Goal: Task Accomplishment & Management: Manage account settings

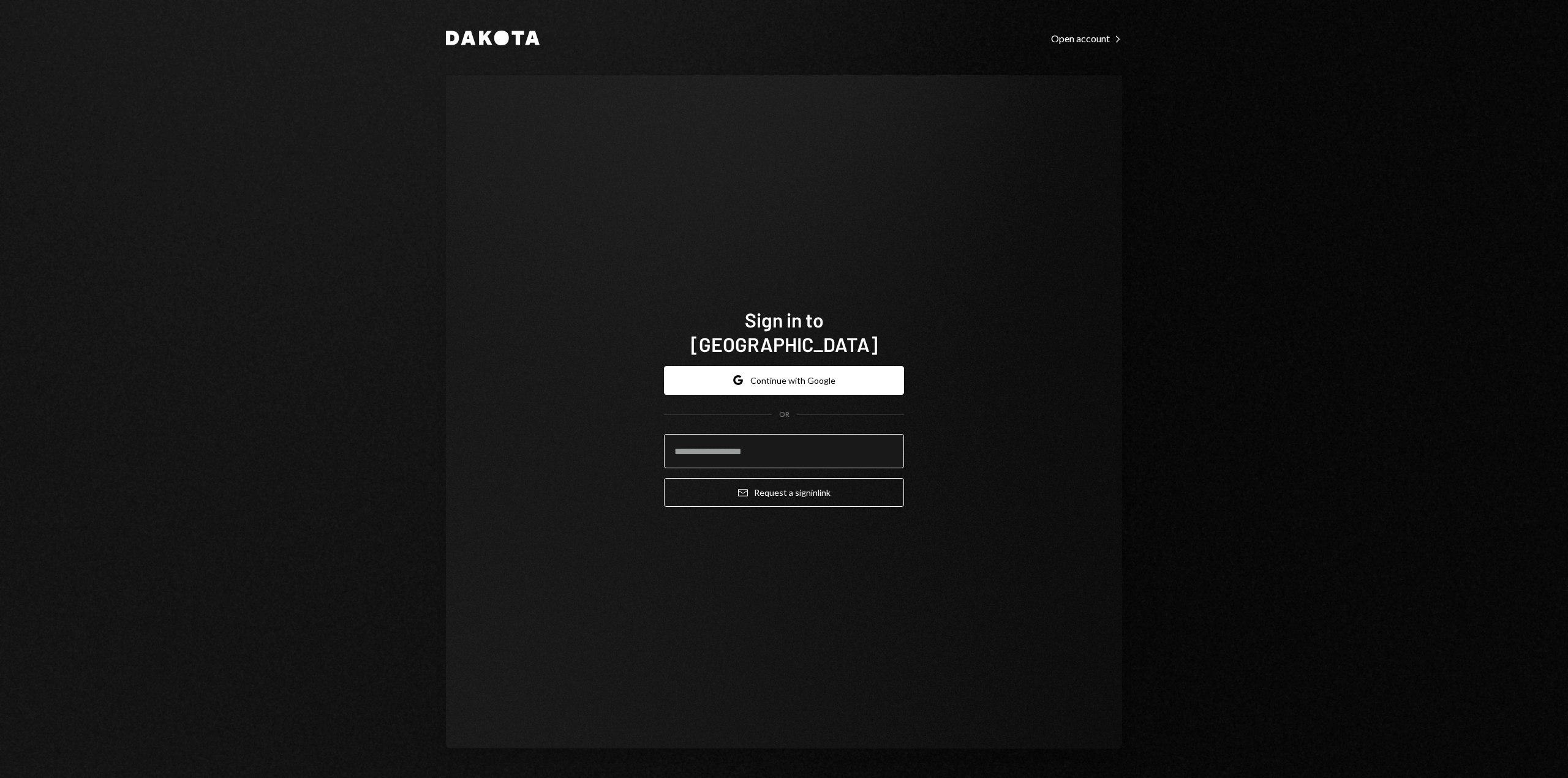
click at [795, 437] on input "email" at bounding box center [784, 451] width 240 height 34
type input "**********"
click at [971, 547] on div "**********" at bounding box center [784, 412] width 676 height 674
click at [820, 479] on button "Email Request a sign in link" at bounding box center [784, 493] width 240 height 29
